Goal: Use online tool/utility: Utilize a website feature to perform a specific function

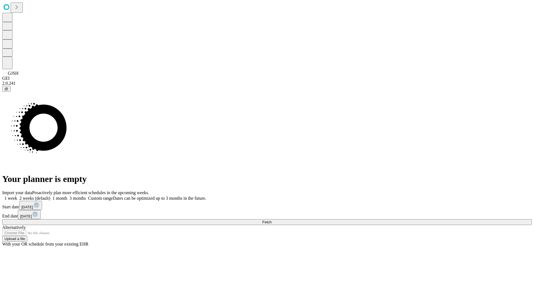
click at [271, 220] on span "Fetch" at bounding box center [266, 222] width 9 height 4
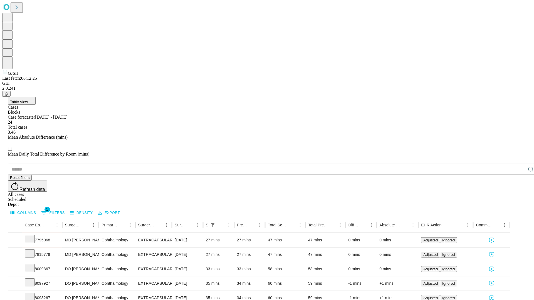
click at [33, 236] on icon at bounding box center [30, 239] width 6 height 6
